Goal: Task Accomplishment & Management: Use online tool/utility

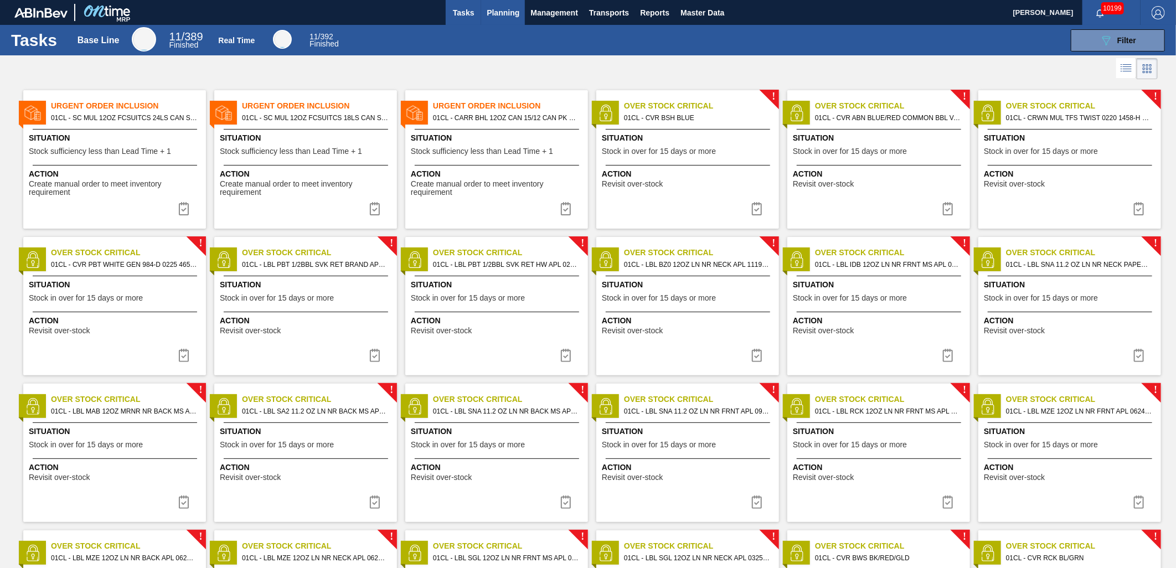
click at [510, 16] on span "Planning" at bounding box center [503, 12] width 33 height 13
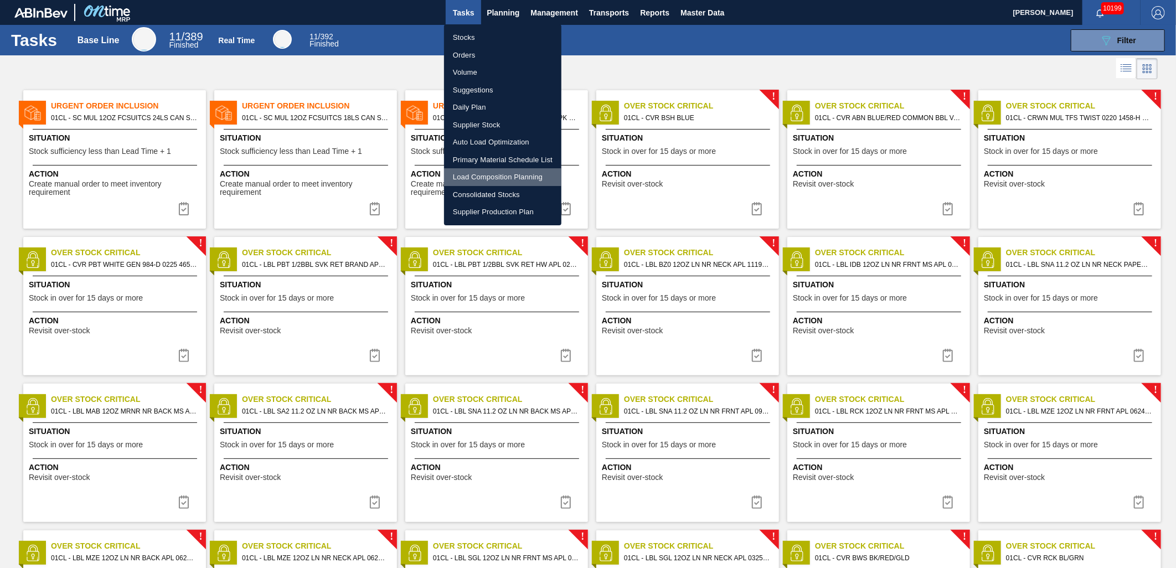
click at [488, 172] on li "Load Composition Planning" at bounding box center [502, 177] width 117 height 18
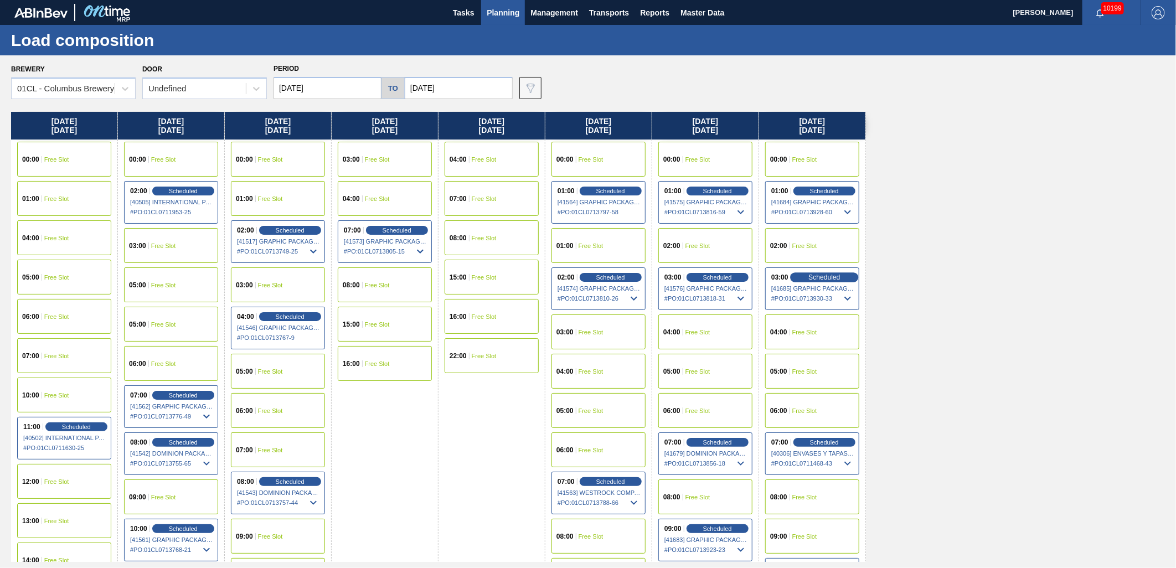
click at [827, 280] on span "Scheduled" at bounding box center [825, 277] width 32 height 7
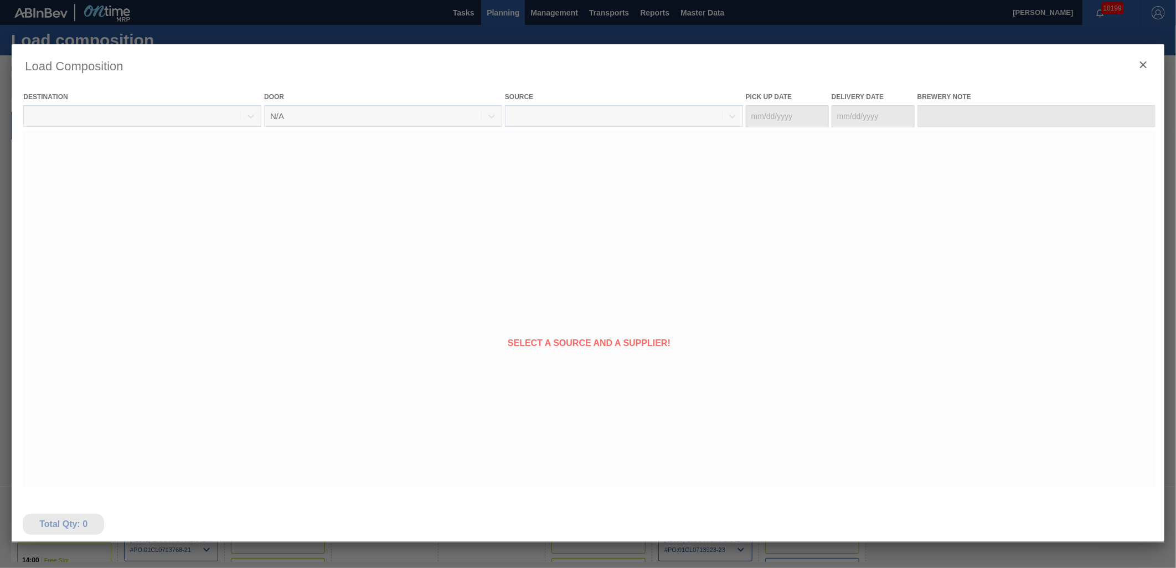
type Date "[DATE]"
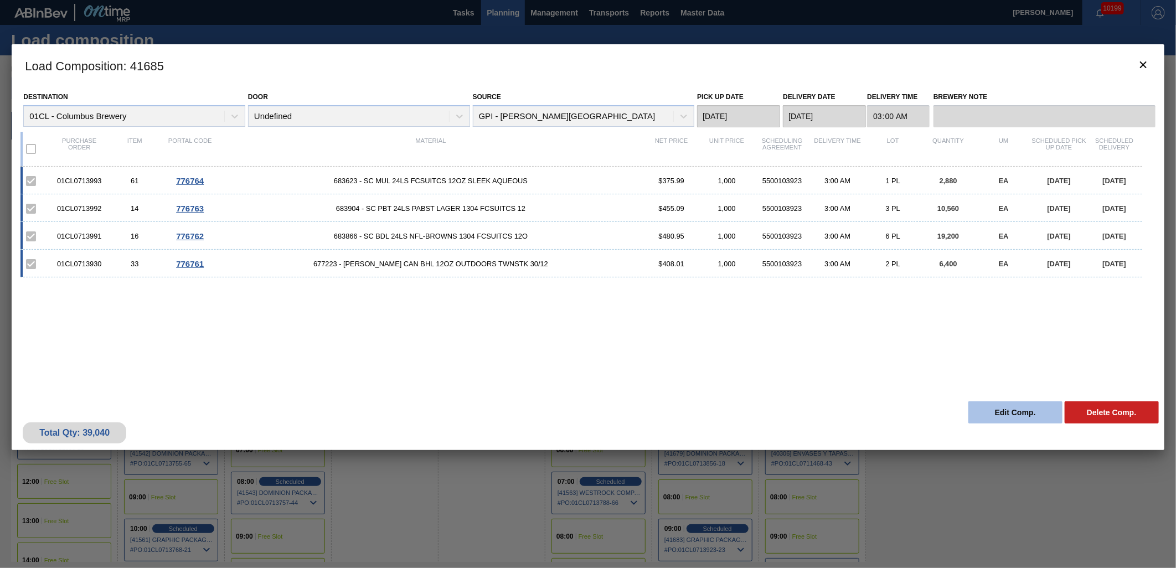
click at [997, 416] on button "Edit Comp." at bounding box center [1016, 412] width 94 height 22
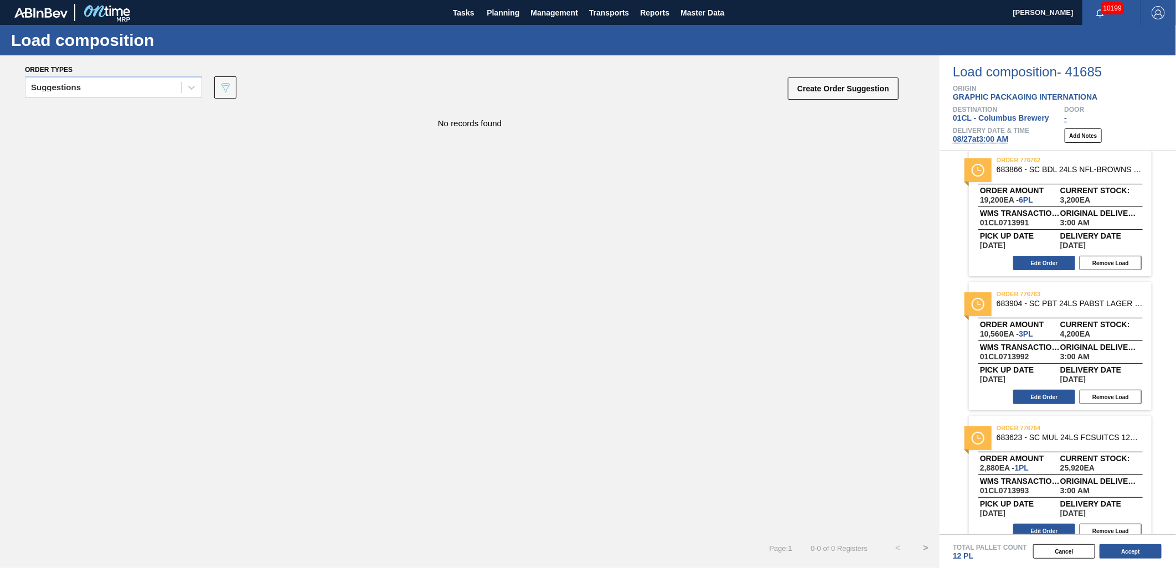
scroll to position [157, 0]
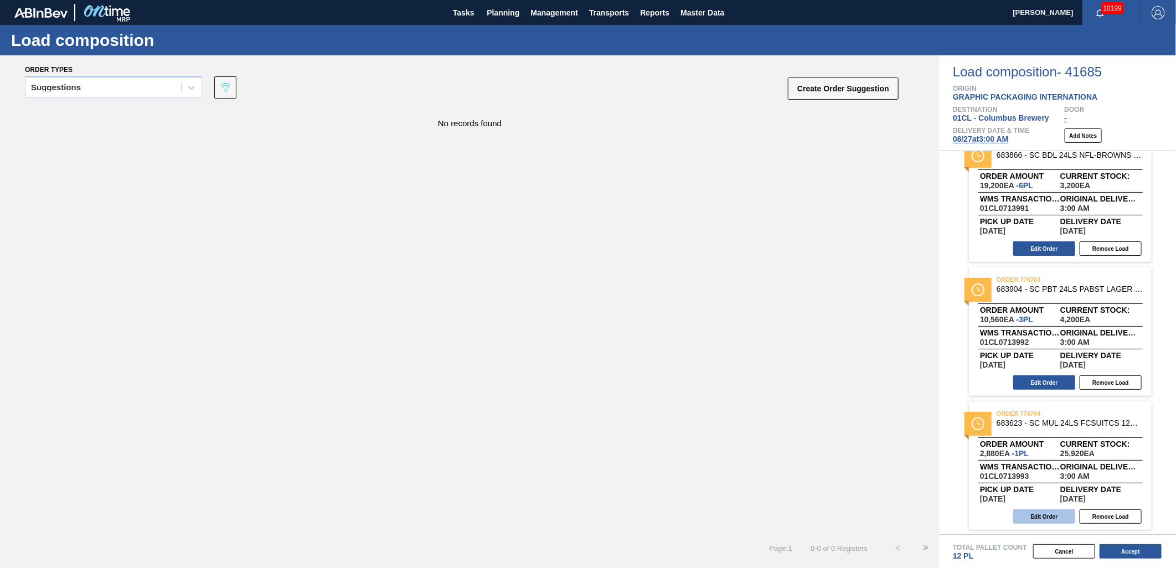
click at [1046, 513] on button "Edit Order" at bounding box center [1044, 516] width 62 height 14
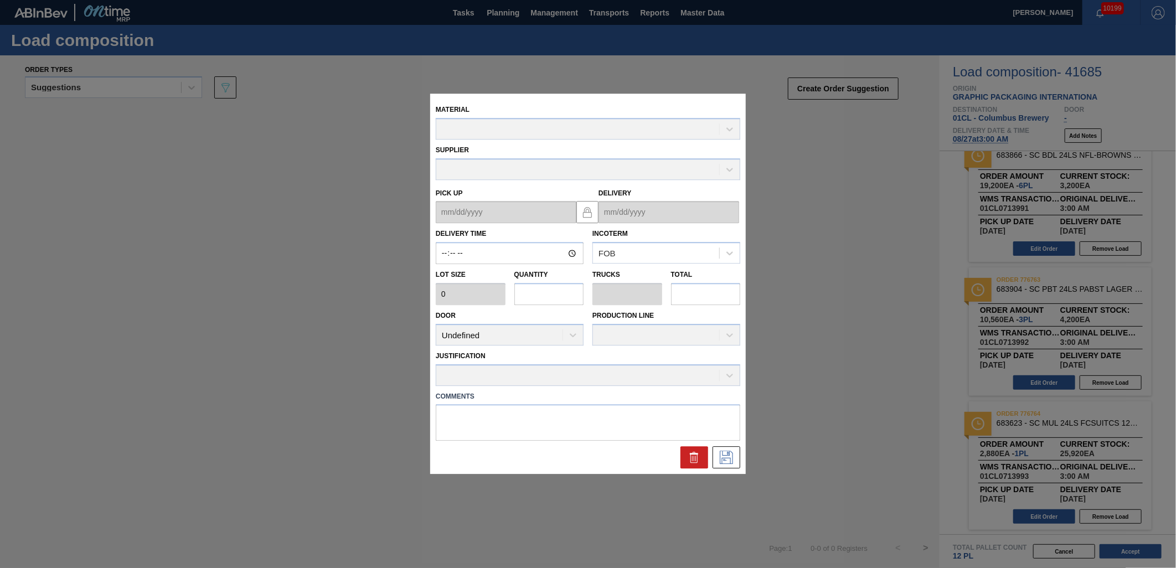
type input "03:00:00"
type input "2,880"
type input "1"
type input "0.038"
type input "2,880"
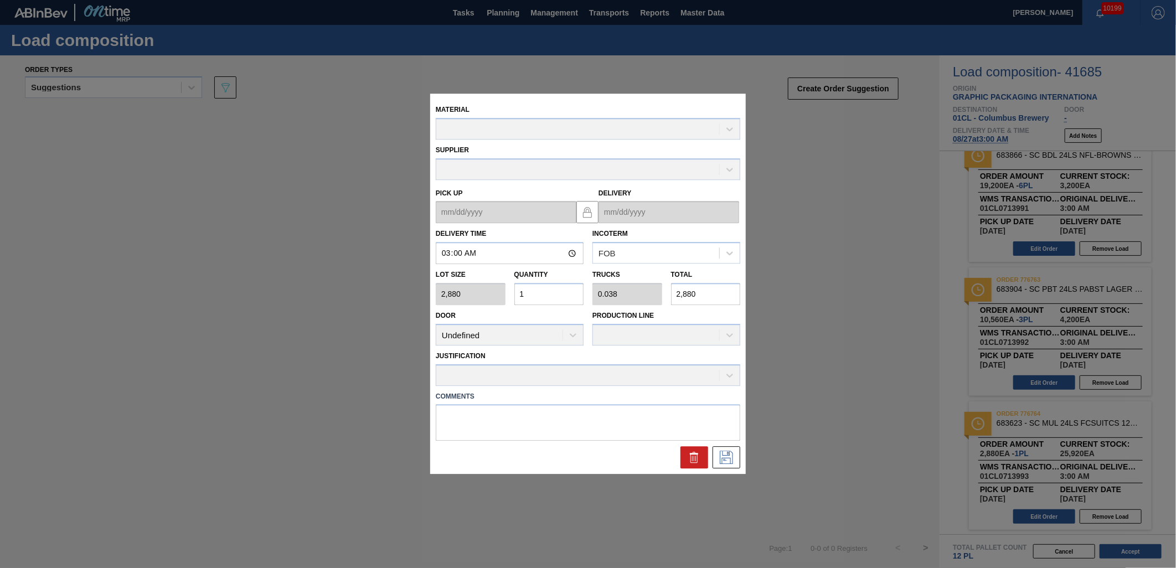
type up "[DATE]"
type input "[DATE]"
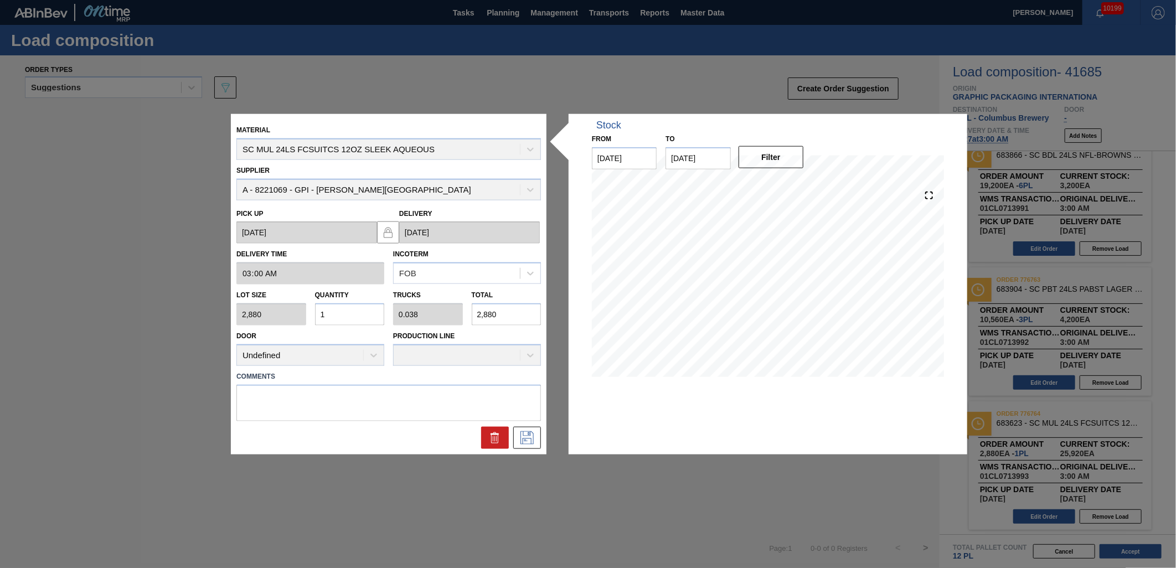
click at [351, 316] on input "1" at bounding box center [350, 314] width 70 height 22
type input "15"
type input "0.577"
type input "43,200"
type input "15"
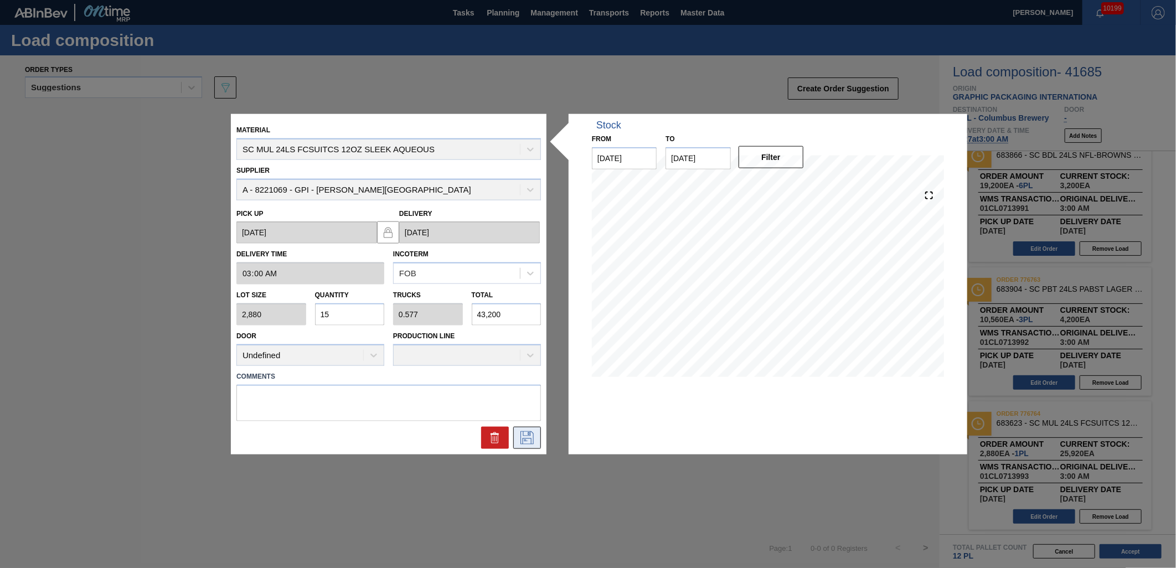
click at [523, 431] on icon at bounding box center [527, 437] width 13 height 13
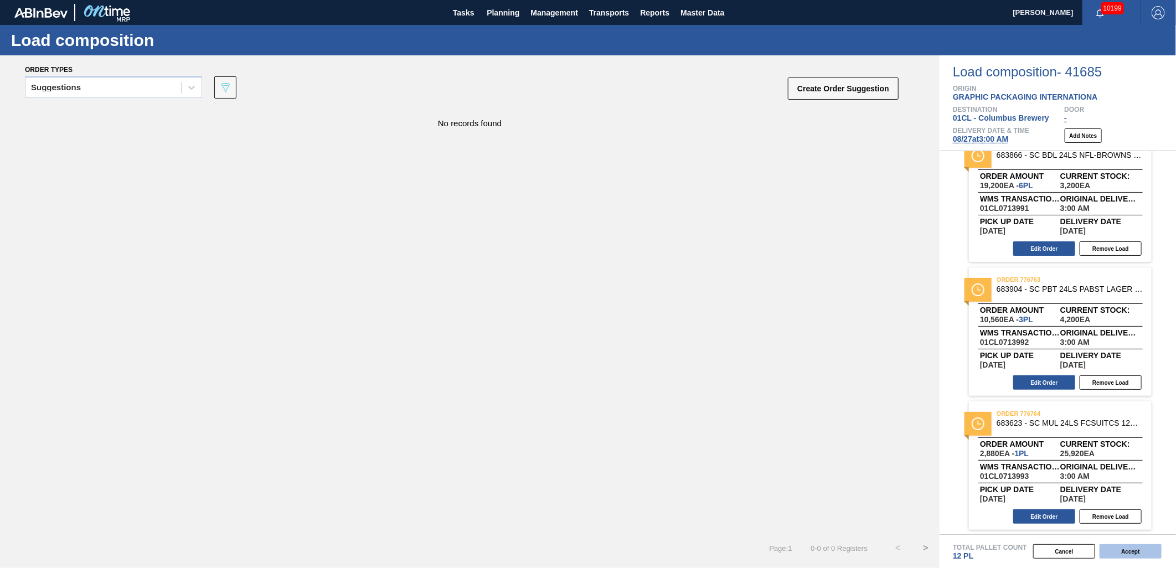
click at [1136, 552] on button "Accept" at bounding box center [1131, 551] width 62 height 14
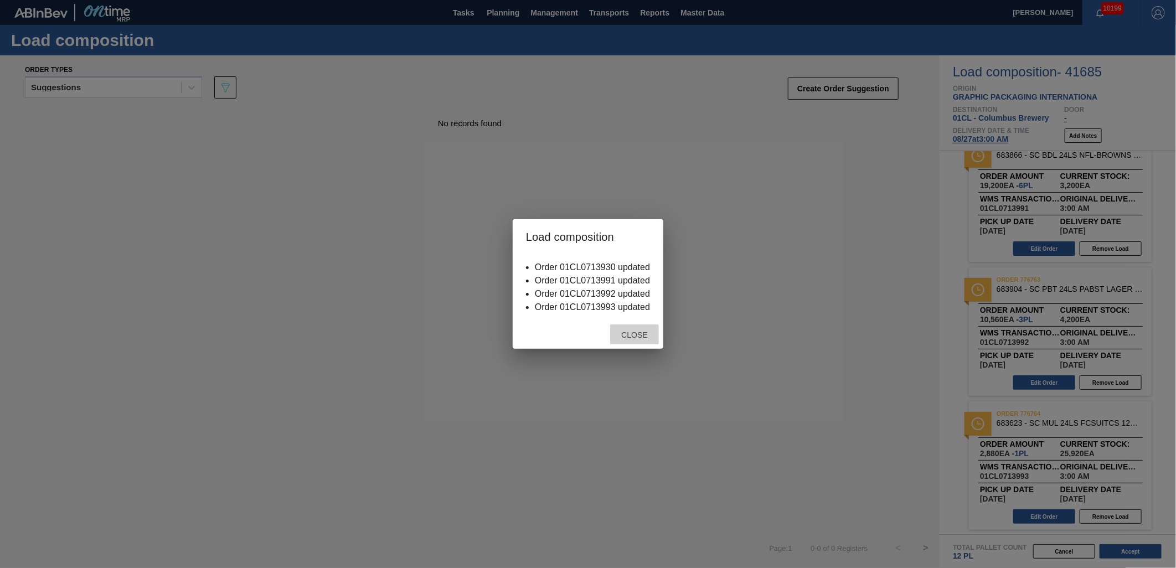
click at [628, 338] on span "Close" at bounding box center [634, 335] width 44 height 9
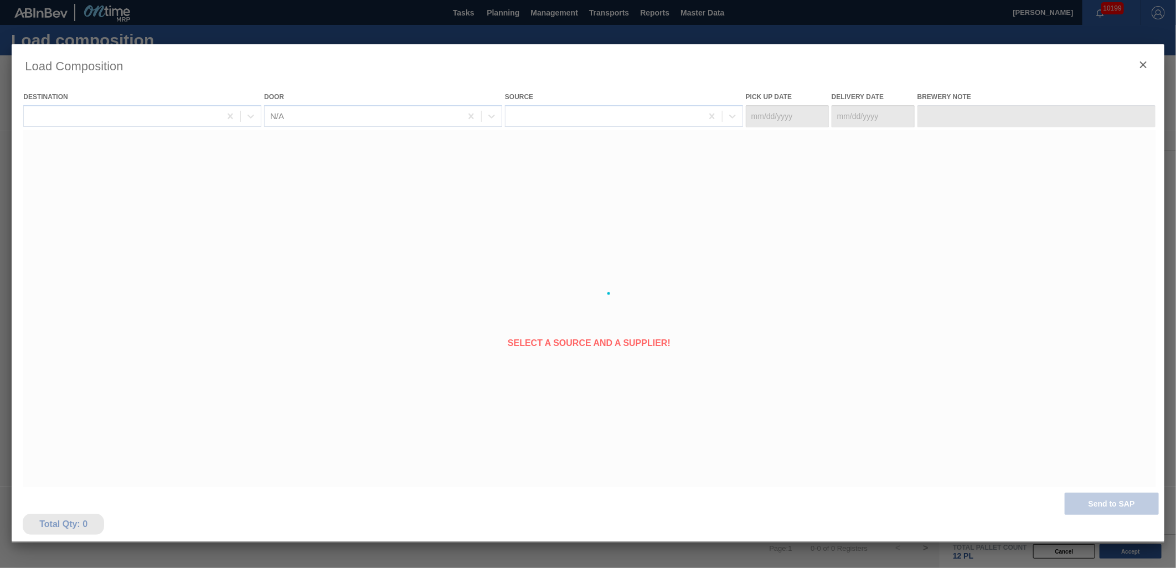
type Date "[DATE]"
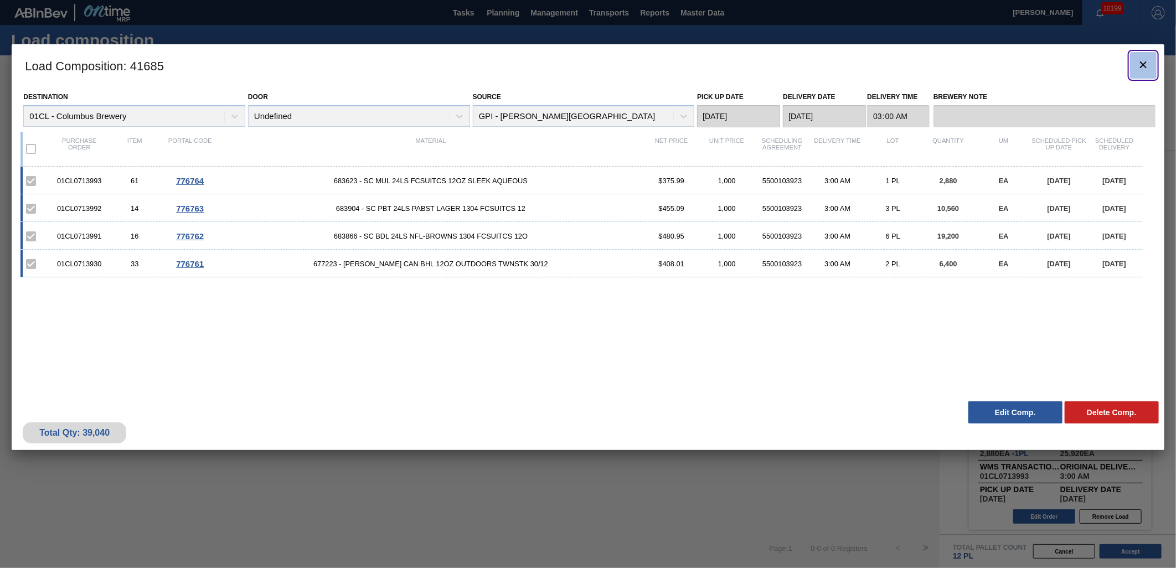
click at [1134, 68] on button "botão de ícone" at bounding box center [1143, 65] width 27 height 27
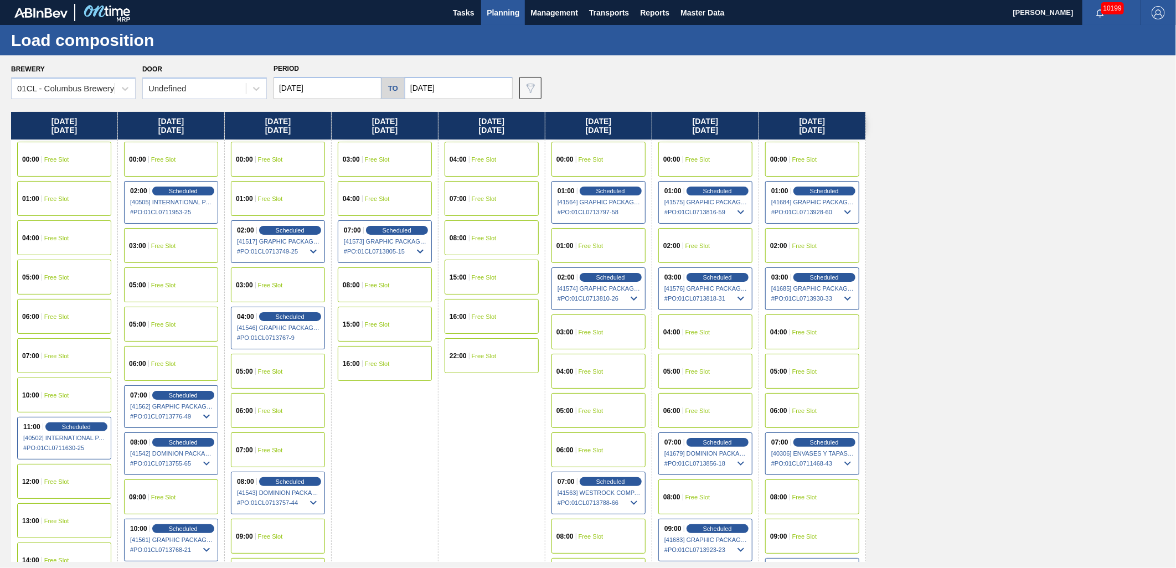
click at [495, 20] on button "Planning" at bounding box center [503, 12] width 44 height 25
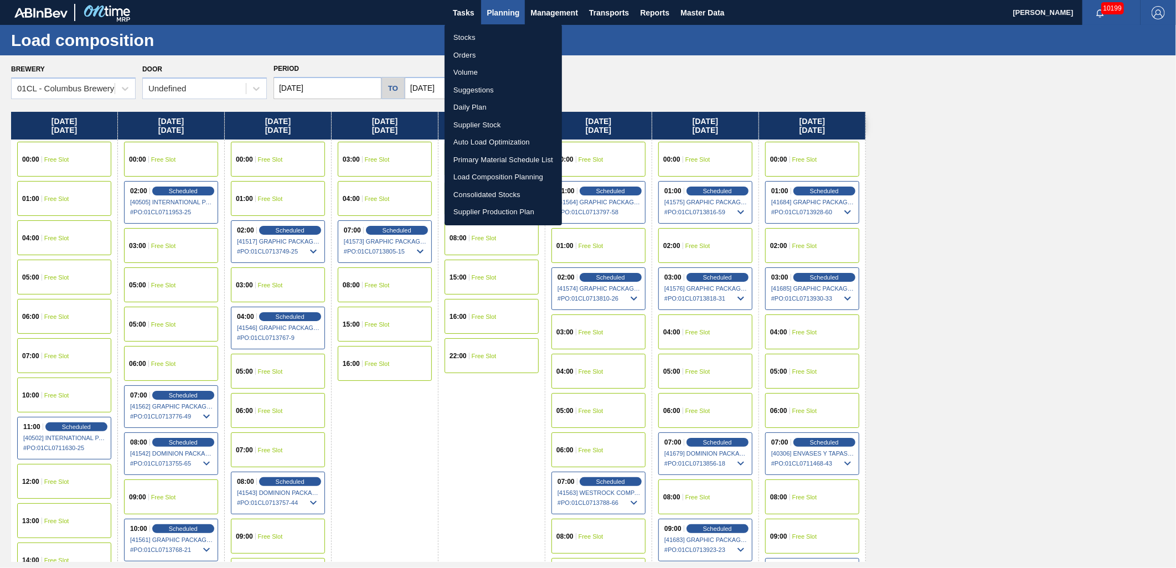
click at [485, 39] on li "Stocks" at bounding box center [503, 38] width 117 height 18
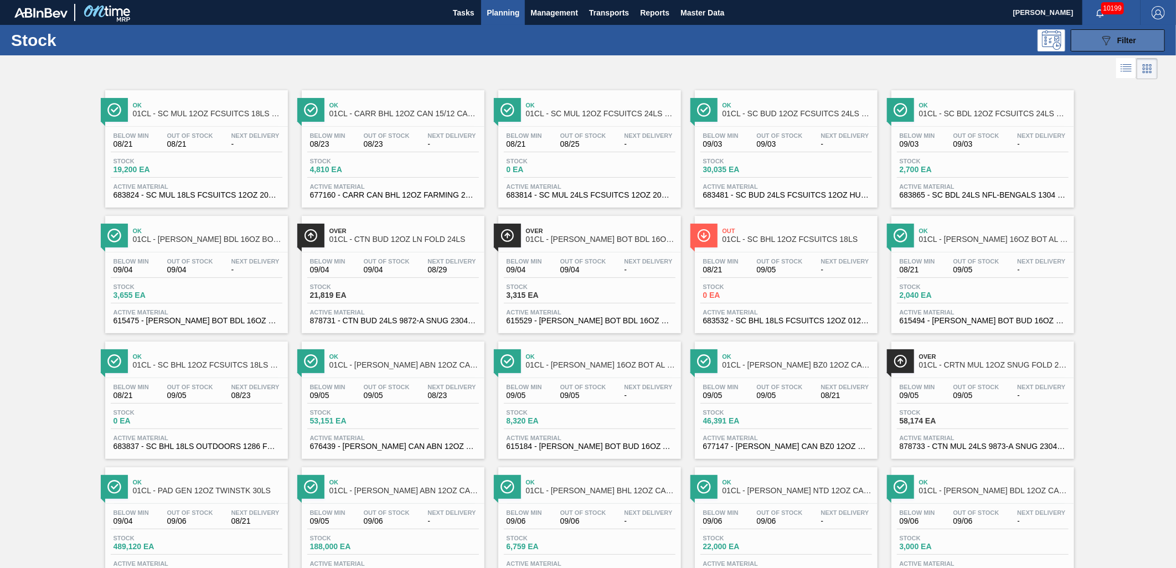
click at [1104, 45] on icon "089F7B8B-B2A5-4AFE-B5C0-19BA573D28AC" at bounding box center [1106, 40] width 13 height 13
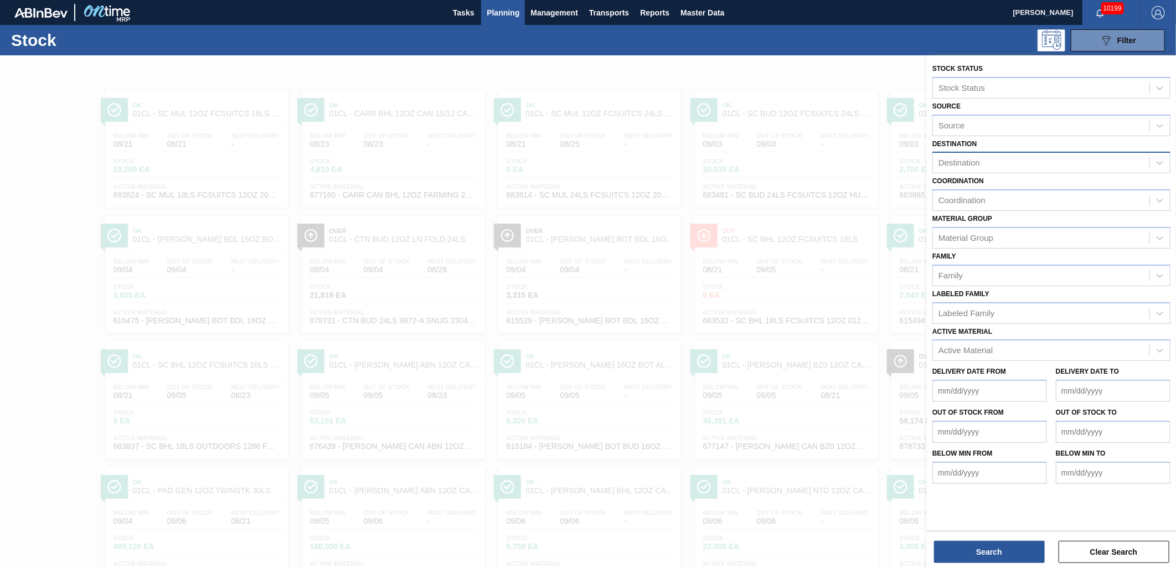
click at [970, 162] on div "Destination" at bounding box center [960, 162] width 42 height 9
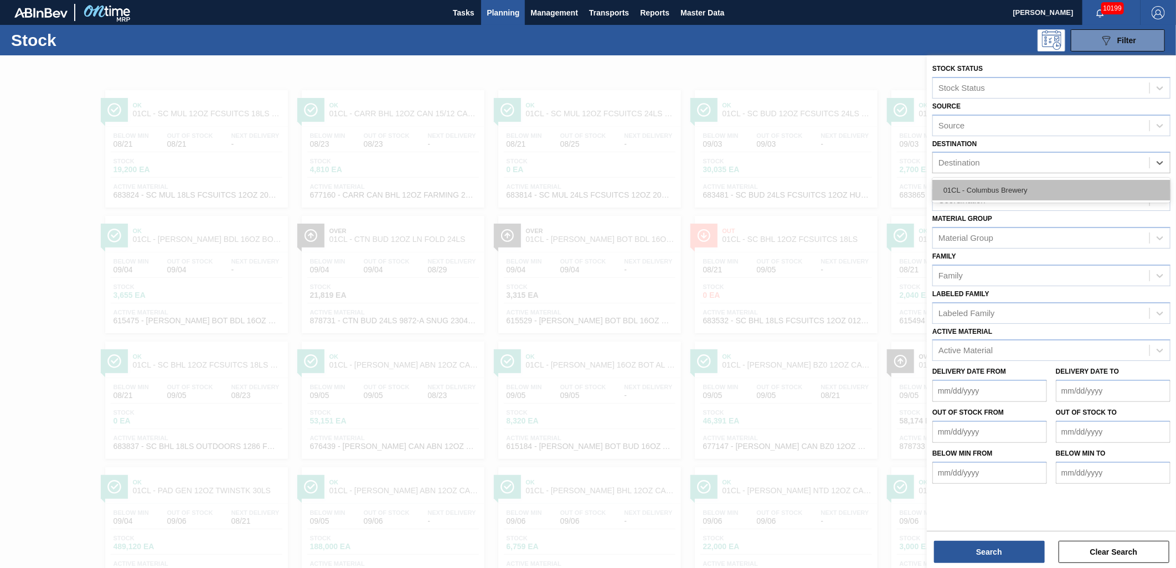
click at [974, 192] on div "01CL - Columbus Brewery" at bounding box center [1052, 190] width 238 height 20
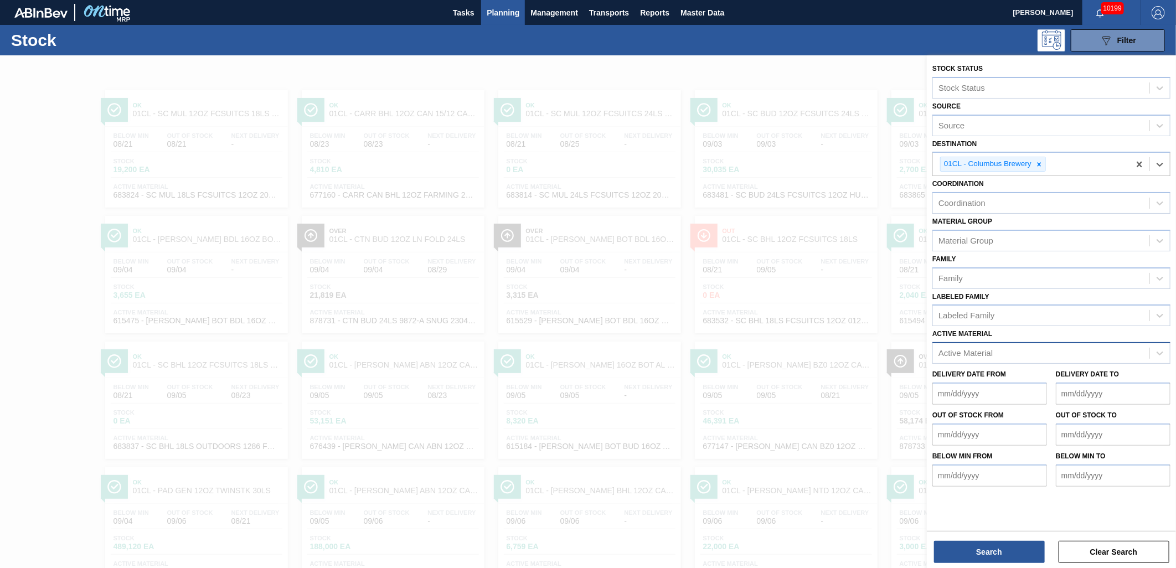
click at [976, 352] on div "Active Material" at bounding box center [966, 353] width 54 height 9
type Material "683871"
click at [981, 378] on div "683871 - SC BDL 24LS NFL-COLTS 1304 FCSUITCS 12OZ" at bounding box center [1052, 380] width 238 height 20
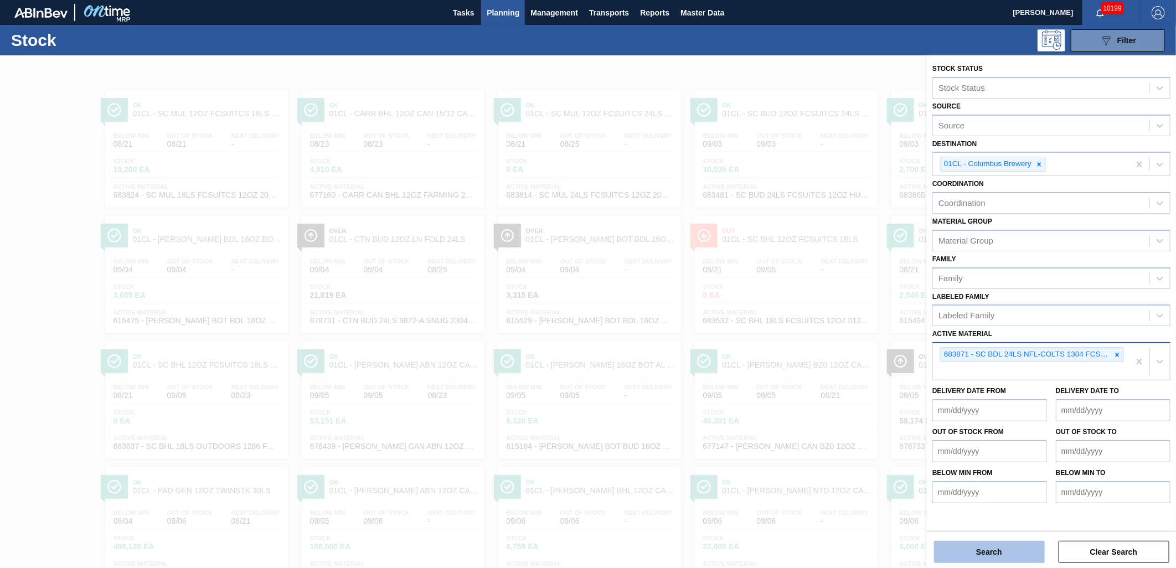
click at [986, 548] on button "Search" at bounding box center [989, 552] width 111 height 22
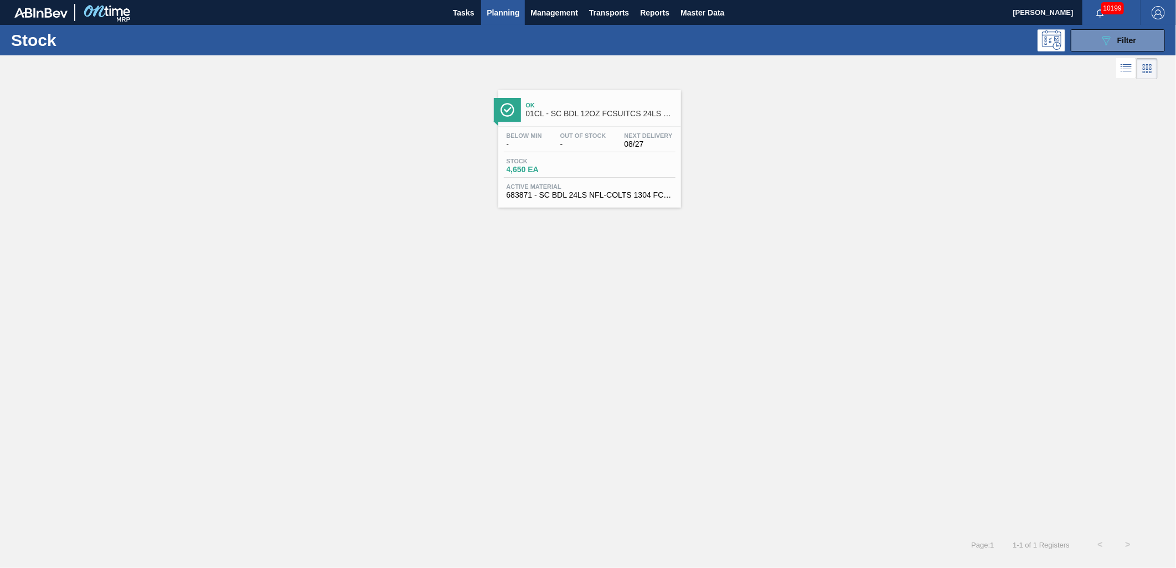
click at [587, 153] on div "Below Min - Out Of Stock - Next Delivery 08/27 Stock 4,650 EA Active Material 6…" at bounding box center [589, 164] width 183 height 75
